Goal: Information Seeking & Learning: Learn about a topic

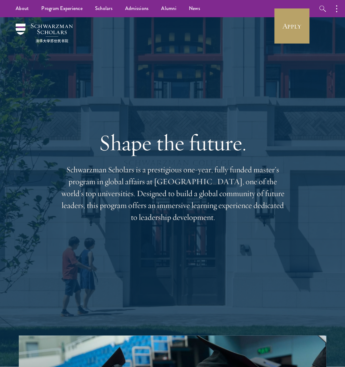
click at [0, 0] on button "button" at bounding box center [0, 0] width 0 height 0
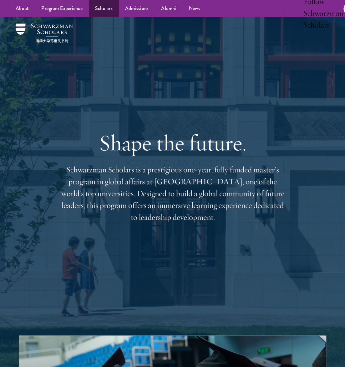
click at [89, 17] on link "Scholars" at bounding box center [104, 8] width 30 height 17
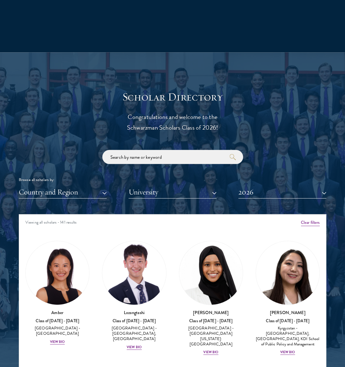
scroll to position [646, 0]
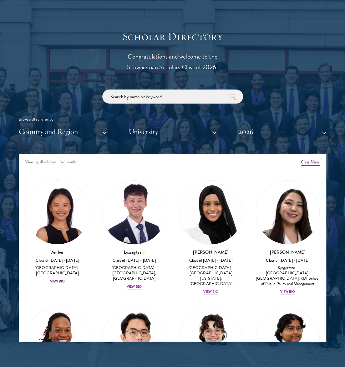
click at [79, 138] on button "Country and Region" at bounding box center [63, 131] width 88 height 13
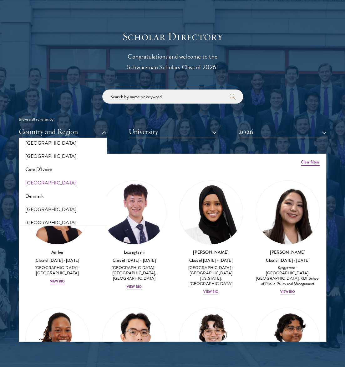
scroll to position [326, 0]
click at [41, 176] on button "[GEOGRAPHIC_DATA]" at bounding box center [63, 169] width 84 height 13
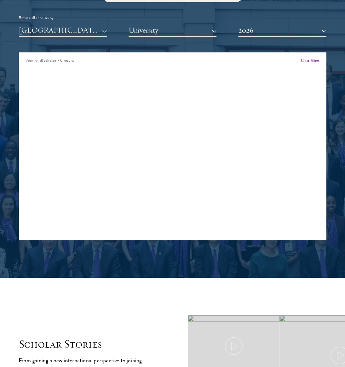
scroll to position [749, 0]
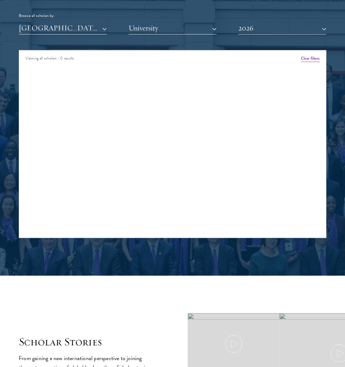
click at [259, 34] on button "2026" at bounding box center [283, 28] width 88 height 13
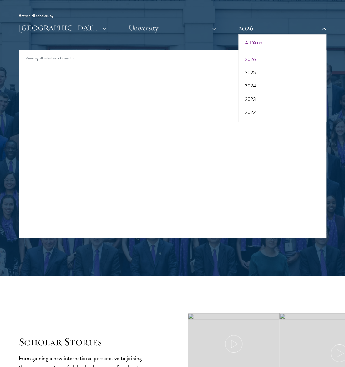
click at [254, 49] on button "All Years" at bounding box center [283, 42] width 84 height 13
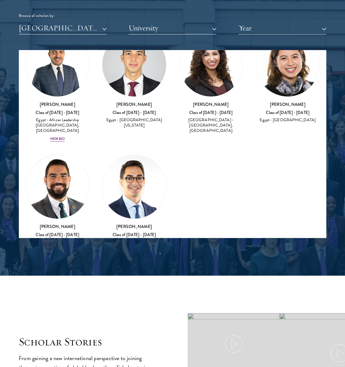
scroll to position [46, 0]
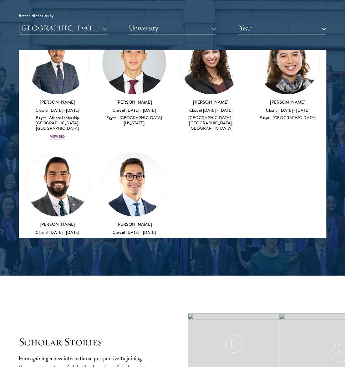
click at [207, 94] on img at bounding box center [211, 63] width 64 height 64
click at [212, 105] on h3 "[PERSON_NAME]" at bounding box center [211, 102] width 64 height 6
